Goal: Information Seeking & Learning: Learn about a topic

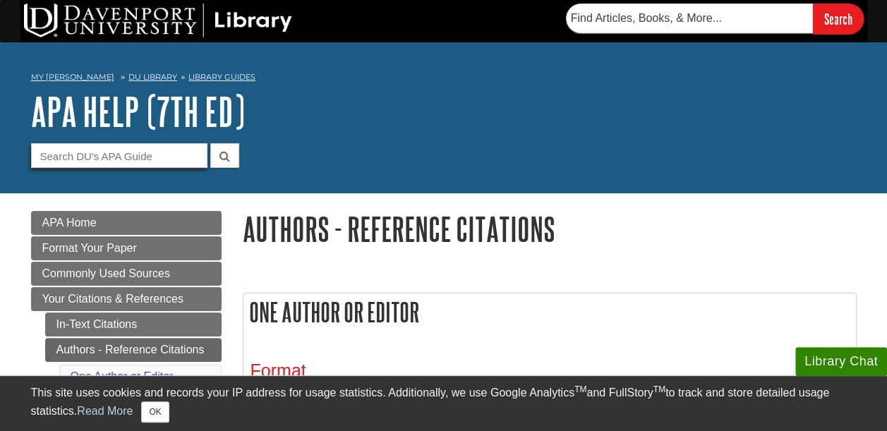
click at [170, 151] on input "Guide Search Terms" at bounding box center [119, 155] width 176 height 25
type input "one author with 3 names"
click at [210, 143] on button "submit" at bounding box center [224, 155] width 29 height 25
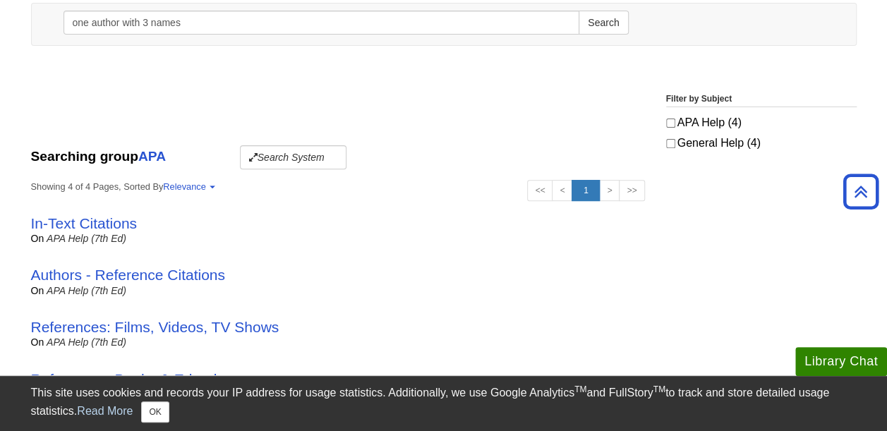
scroll to position [188, 0]
click at [95, 222] on link "In-Text Citations" at bounding box center [84, 223] width 107 height 16
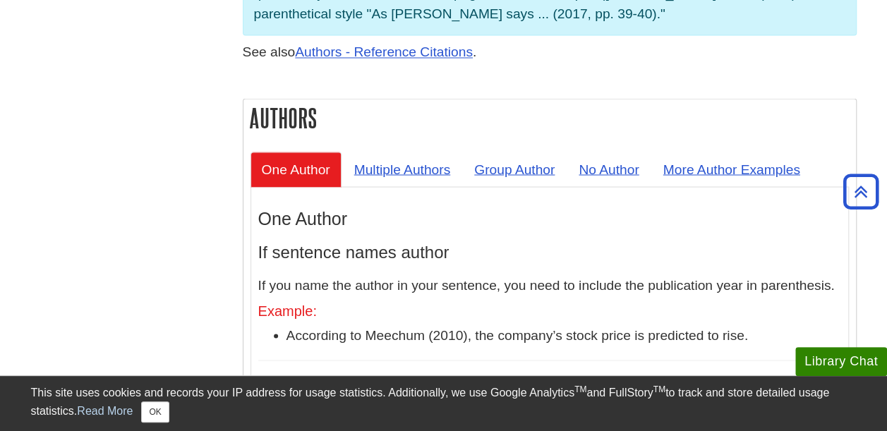
scroll to position [1254, 0]
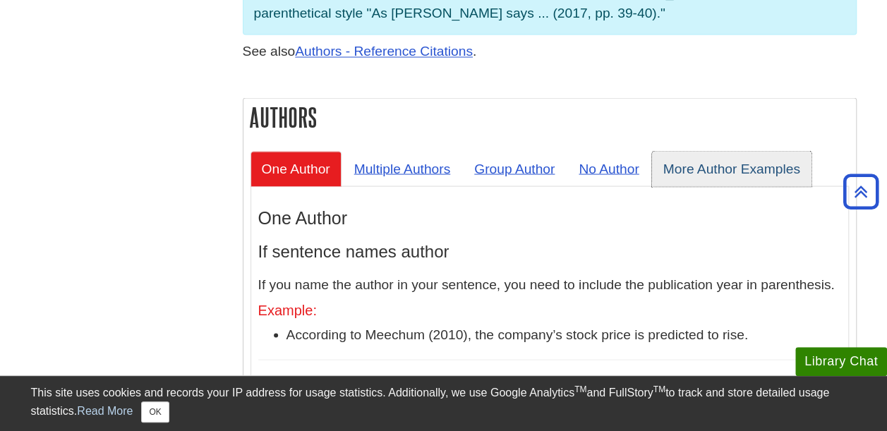
click at [717, 151] on link "More Author Examples" at bounding box center [732, 168] width 160 height 35
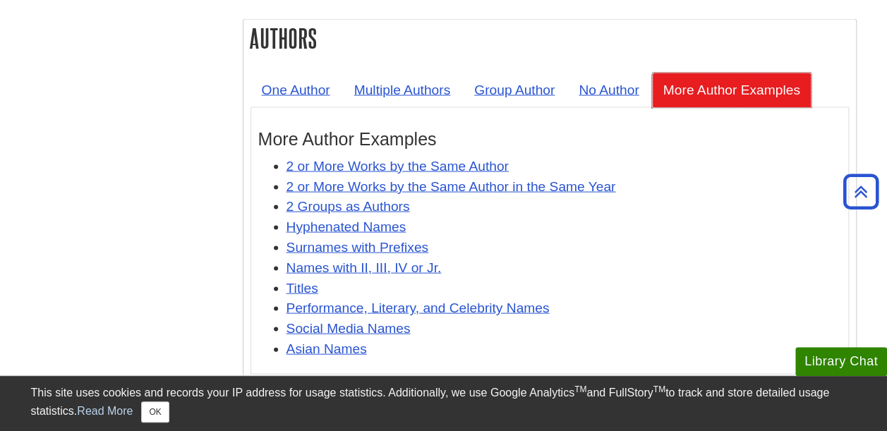
scroll to position [1342, 0]
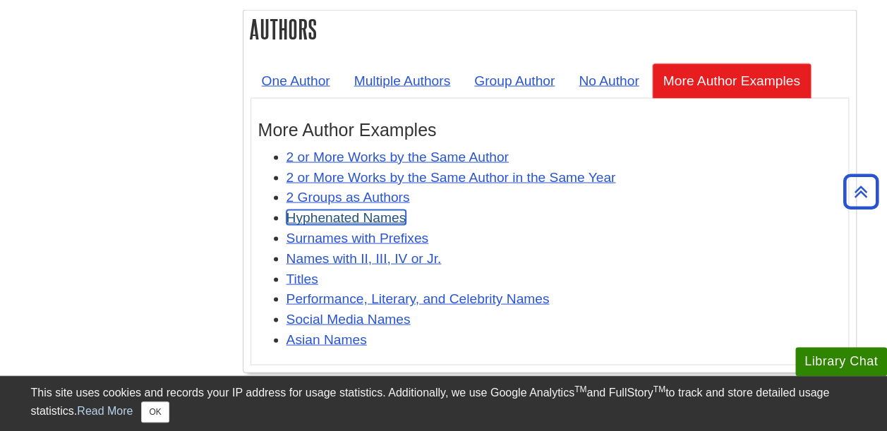
click at [368, 210] on link "Hyphenated Names" at bounding box center [347, 217] width 120 height 15
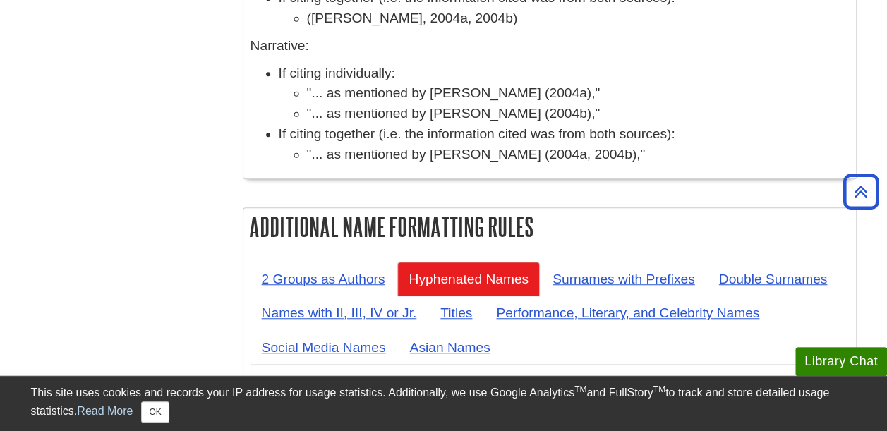
scroll to position [5735, 0]
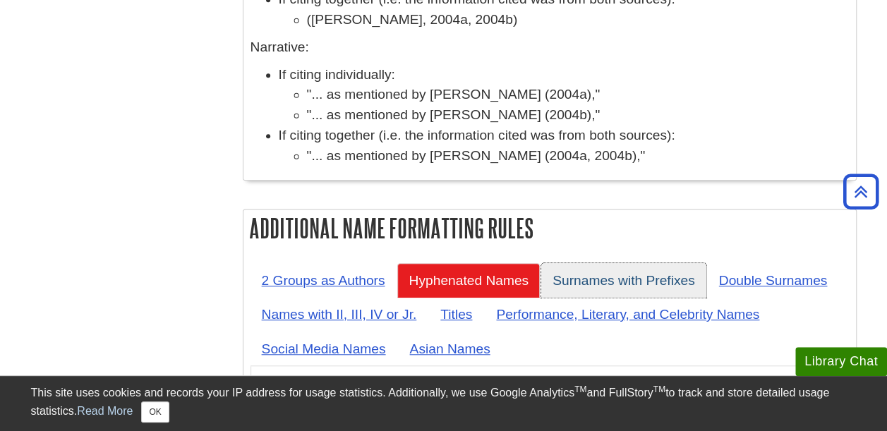
click at [627, 263] on link "Surnames with Prefixes" at bounding box center [623, 280] width 165 height 35
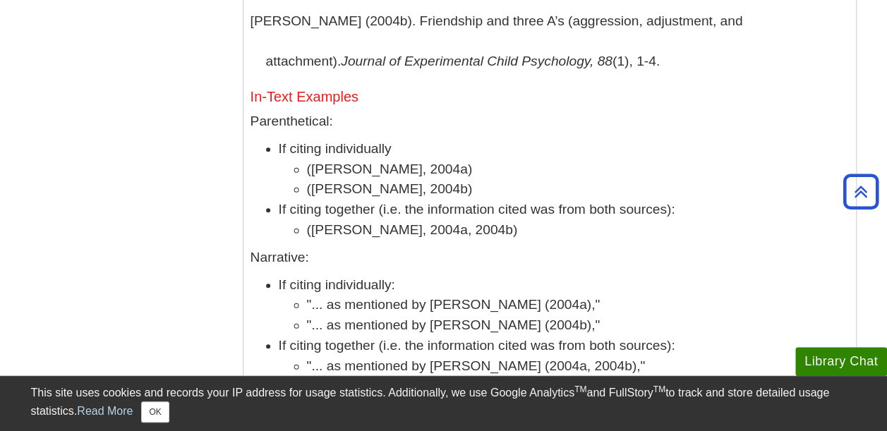
scroll to position [5593, 0]
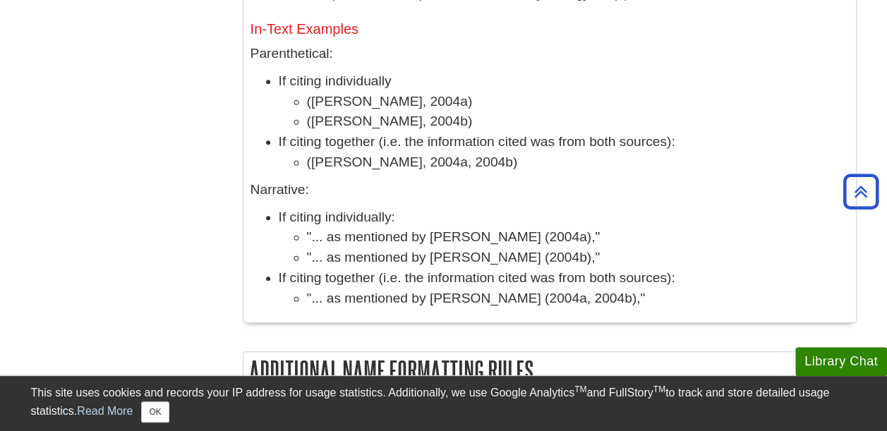
click at [765, 406] on link "Double Surnames" at bounding box center [773, 423] width 131 height 35
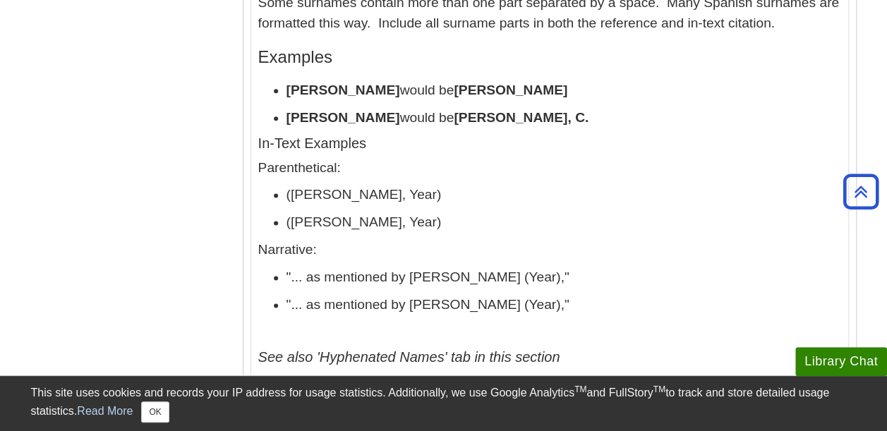
scroll to position [6165, 0]
